Goal: Information Seeking & Learning: Learn about a topic

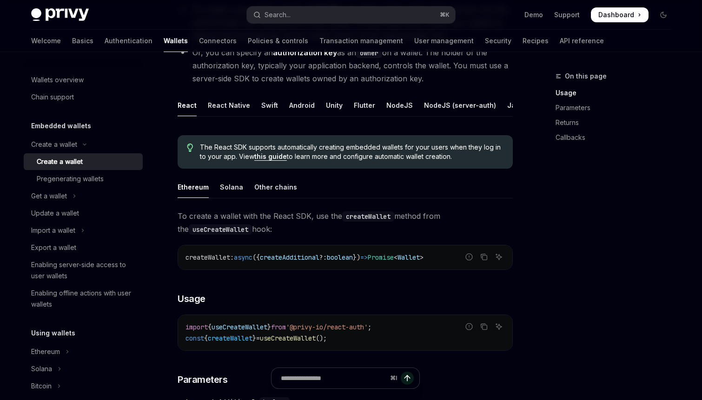
scroll to position [146, 0]
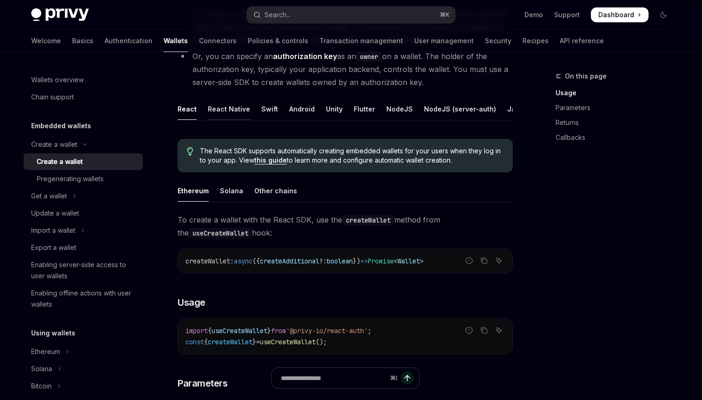
click at [239, 113] on div "React Native" at bounding box center [229, 109] width 42 height 22
type textarea "*"
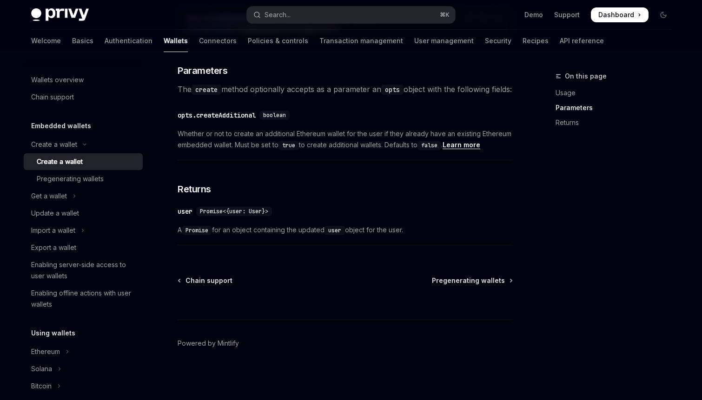
scroll to position [472, 0]
click at [291, 17] on div "Search..." at bounding box center [278, 14] width 26 height 11
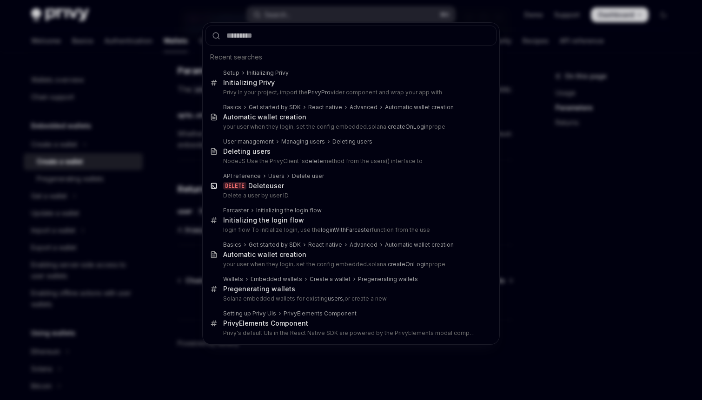
type input "**********"
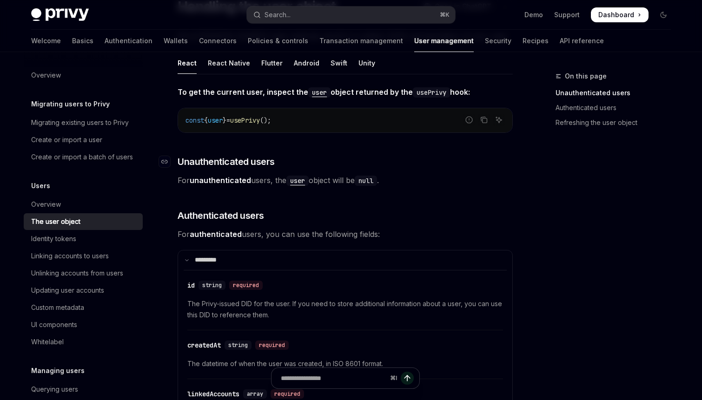
scroll to position [126, 0]
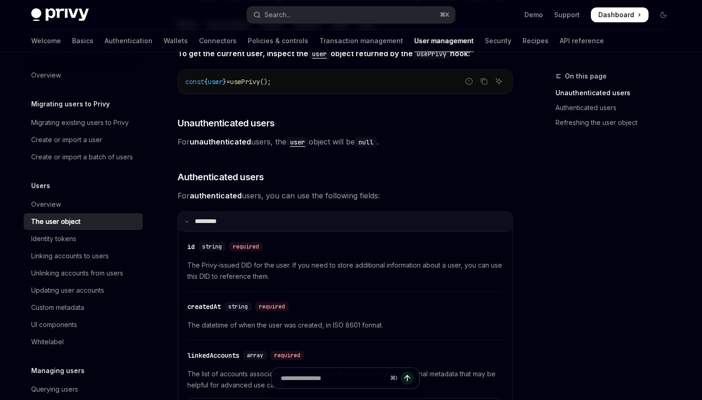
click at [188, 220] on icon at bounding box center [187, 222] width 5 height 5
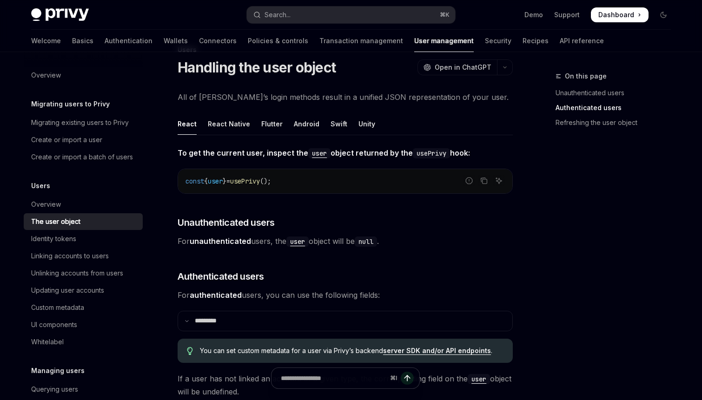
scroll to position [0, 0]
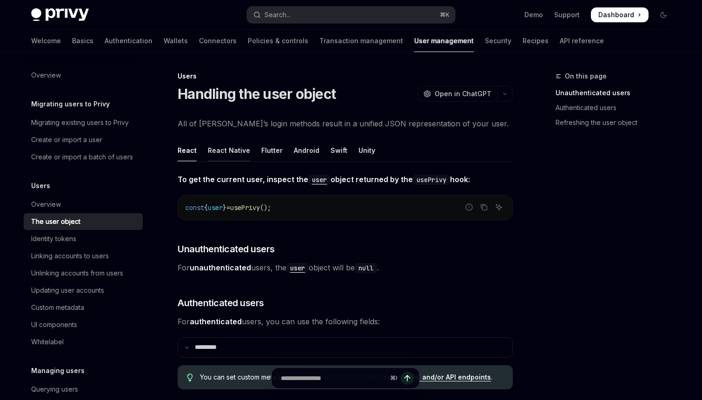
click at [235, 147] on div "React Native" at bounding box center [229, 151] width 42 height 22
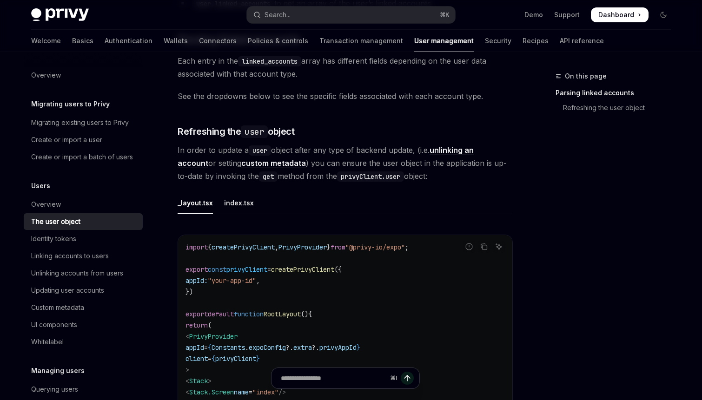
scroll to position [320, 0]
drag, startPoint x: 296, startPoint y: 140, endPoint x: 402, endPoint y: 142, distance: 106.5
click at [402, 144] on span "In order to update a user object after any type of backend update, (i.e. unlink…" at bounding box center [345, 163] width 335 height 39
click at [340, 126] on h3 "​ Refreshing the user object" at bounding box center [345, 132] width 335 height 13
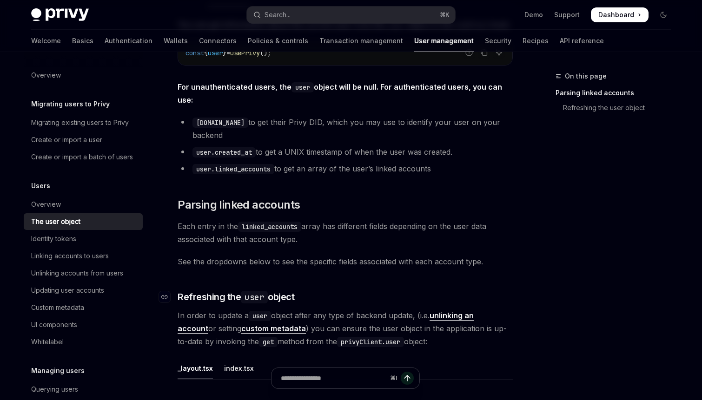
scroll to position [0, 0]
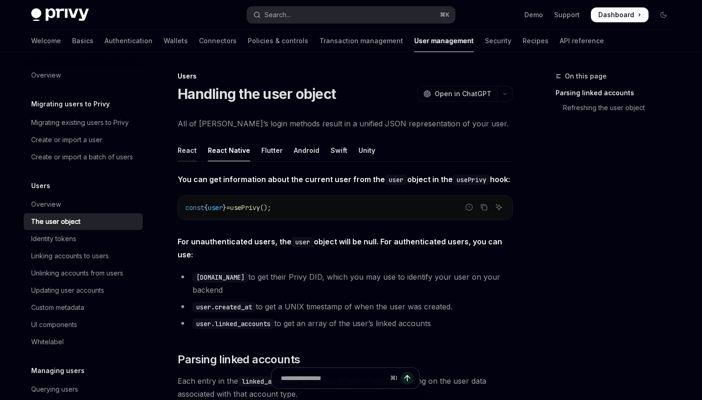
click at [189, 151] on div "React" at bounding box center [187, 151] width 19 height 22
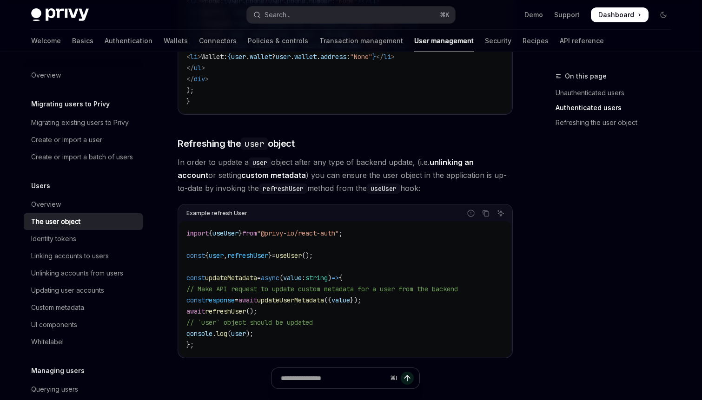
scroll to position [1159, 0]
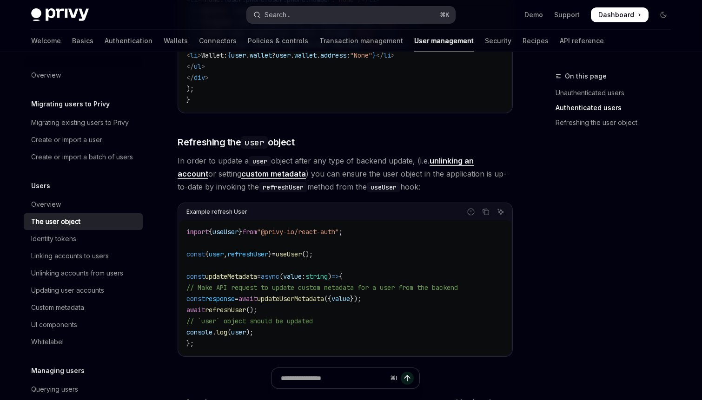
click at [292, 18] on button "Search... ⌘ K" at bounding box center [351, 15] width 208 height 17
click at [164, 43] on link "Wallets" at bounding box center [176, 41] width 24 height 22
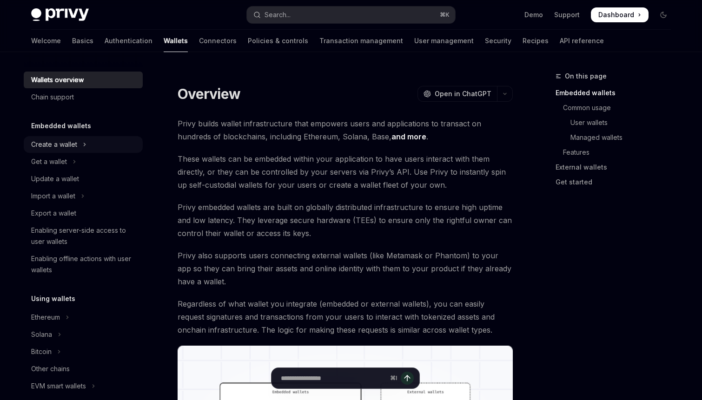
click at [76, 142] on div "Create a wallet" at bounding box center [54, 144] width 46 height 11
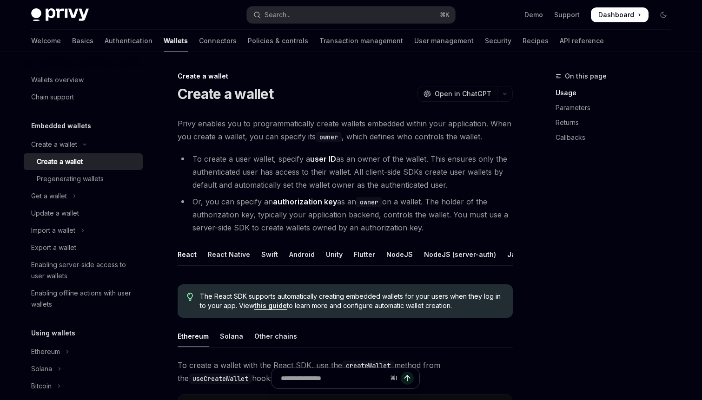
click at [76, 164] on div "Create a wallet" at bounding box center [60, 161] width 46 height 11
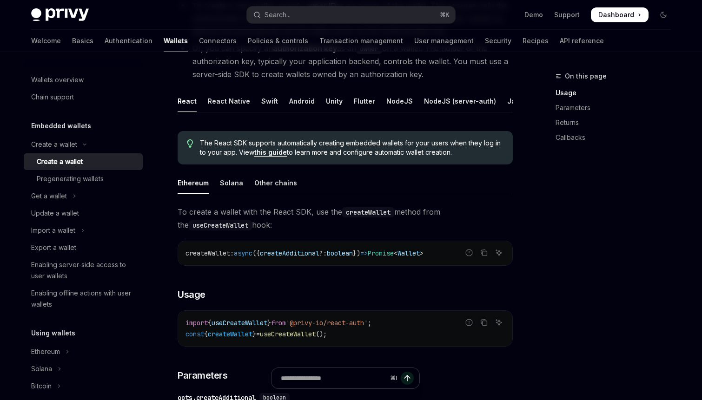
scroll to position [132, 0]
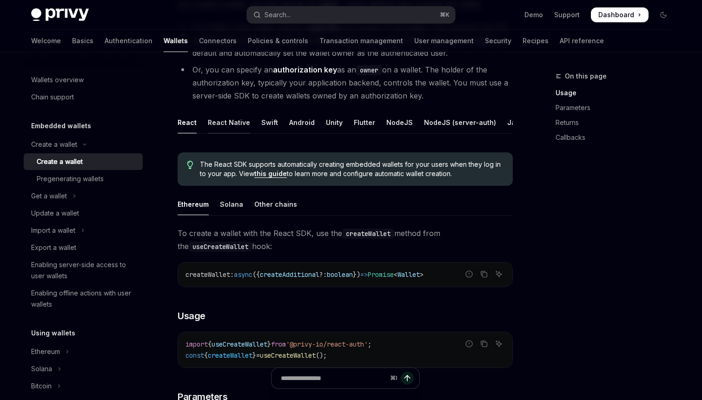
click at [224, 125] on div "React Native" at bounding box center [229, 123] width 42 height 22
type textarea "*"
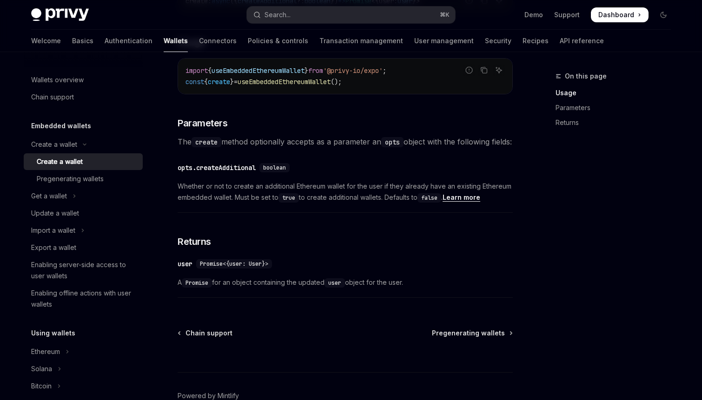
scroll to position [406, 0]
